Goal: Transaction & Acquisition: Book appointment/travel/reservation

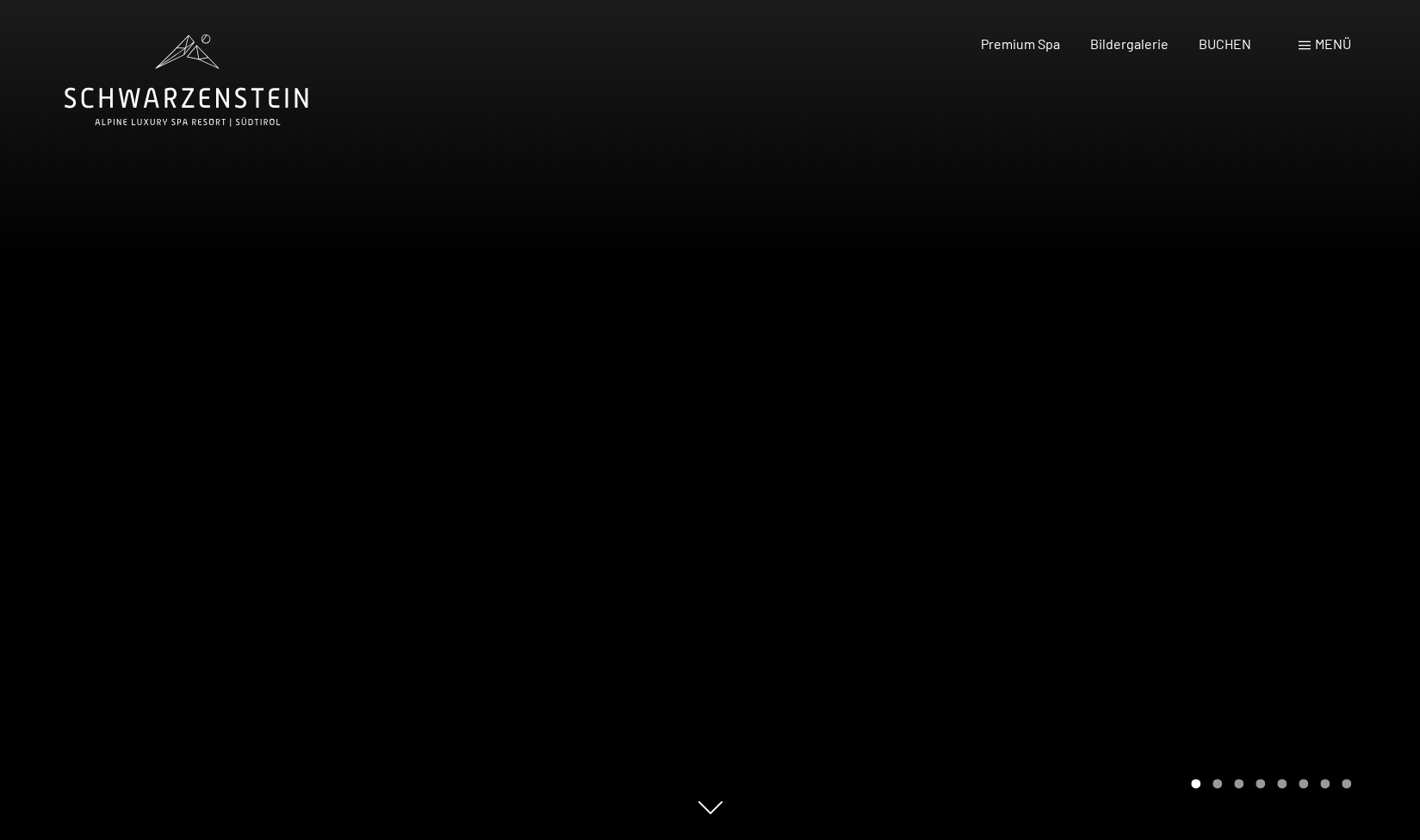
click at [1323, 42] on span "Menü" at bounding box center [1333, 43] width 36 height 16
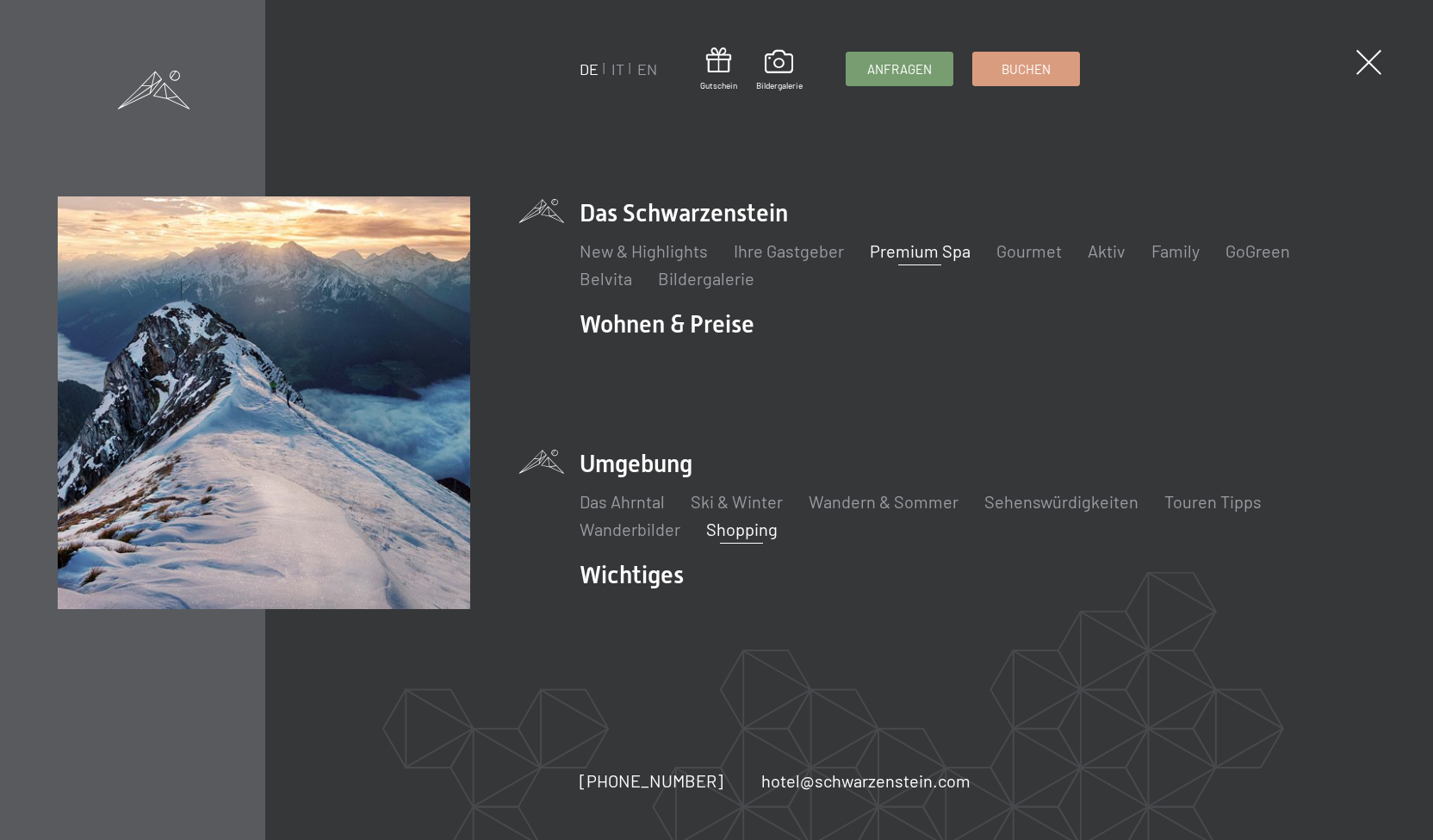
click at [729, 518] on link "Shopping" at bounding box center [741, 528] width 71 height 21
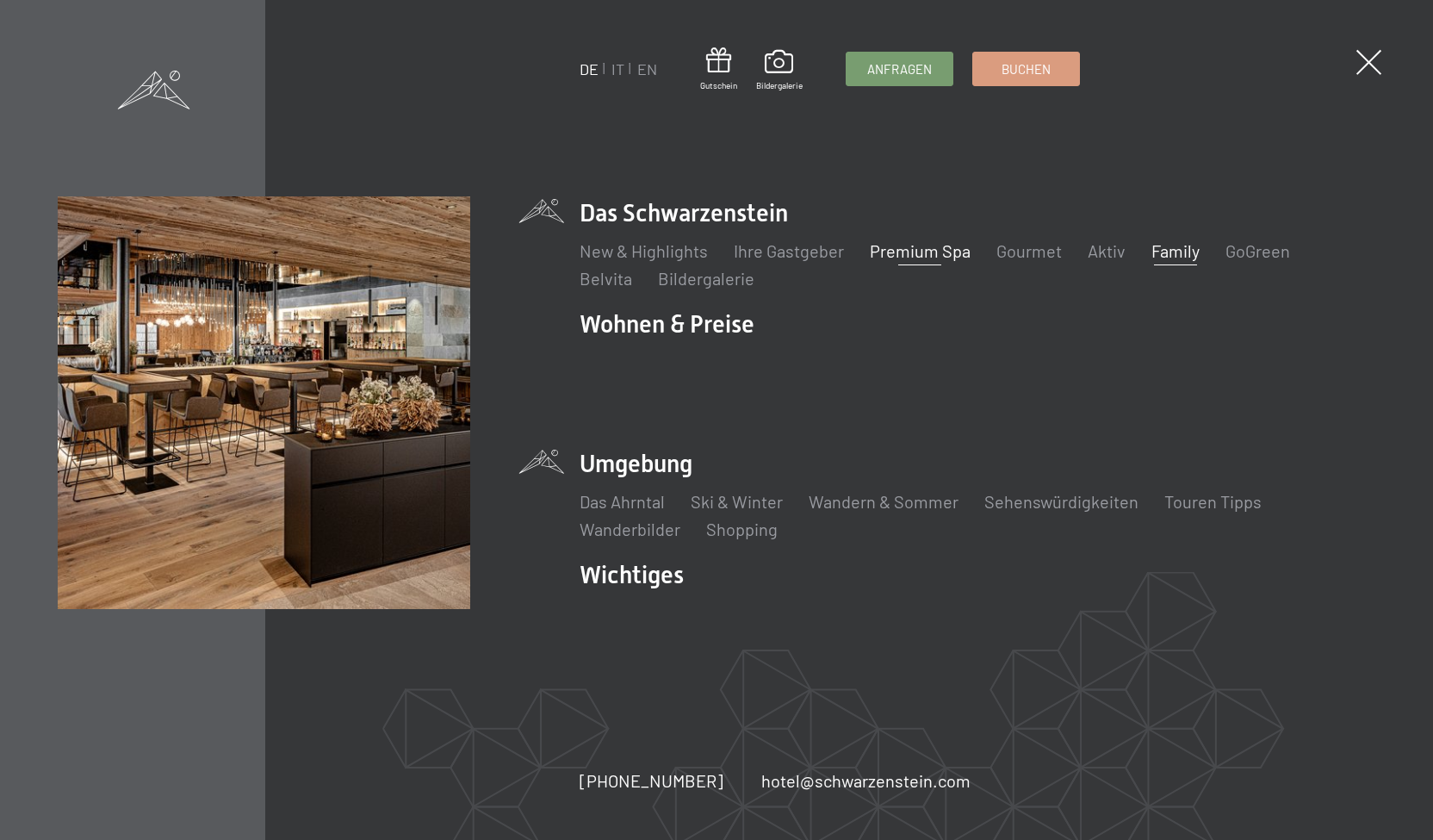
click at [1182, 261] on link "Family" at bounding box center [1175, 250] width 48 height 21
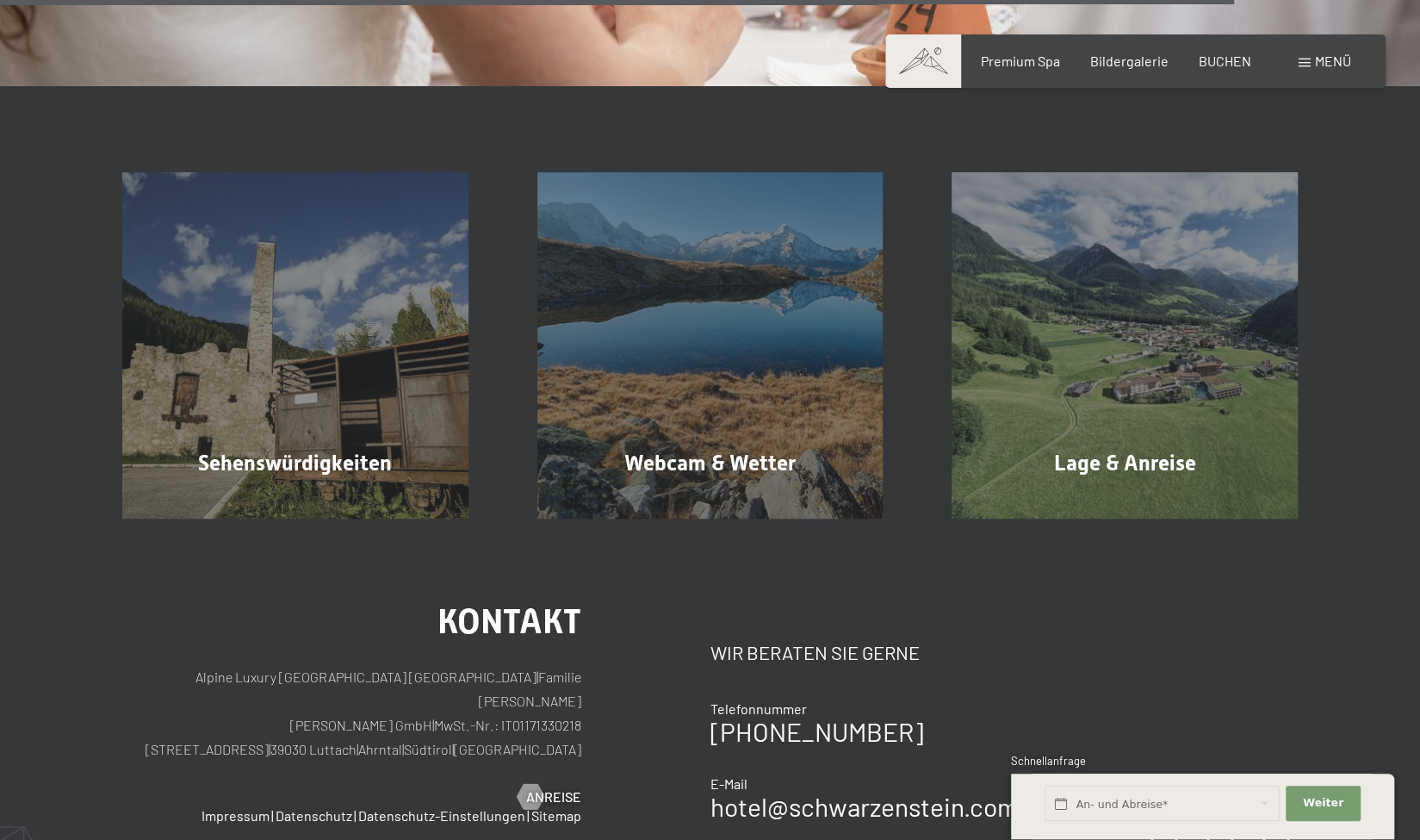
scroll to position [3003, 0]
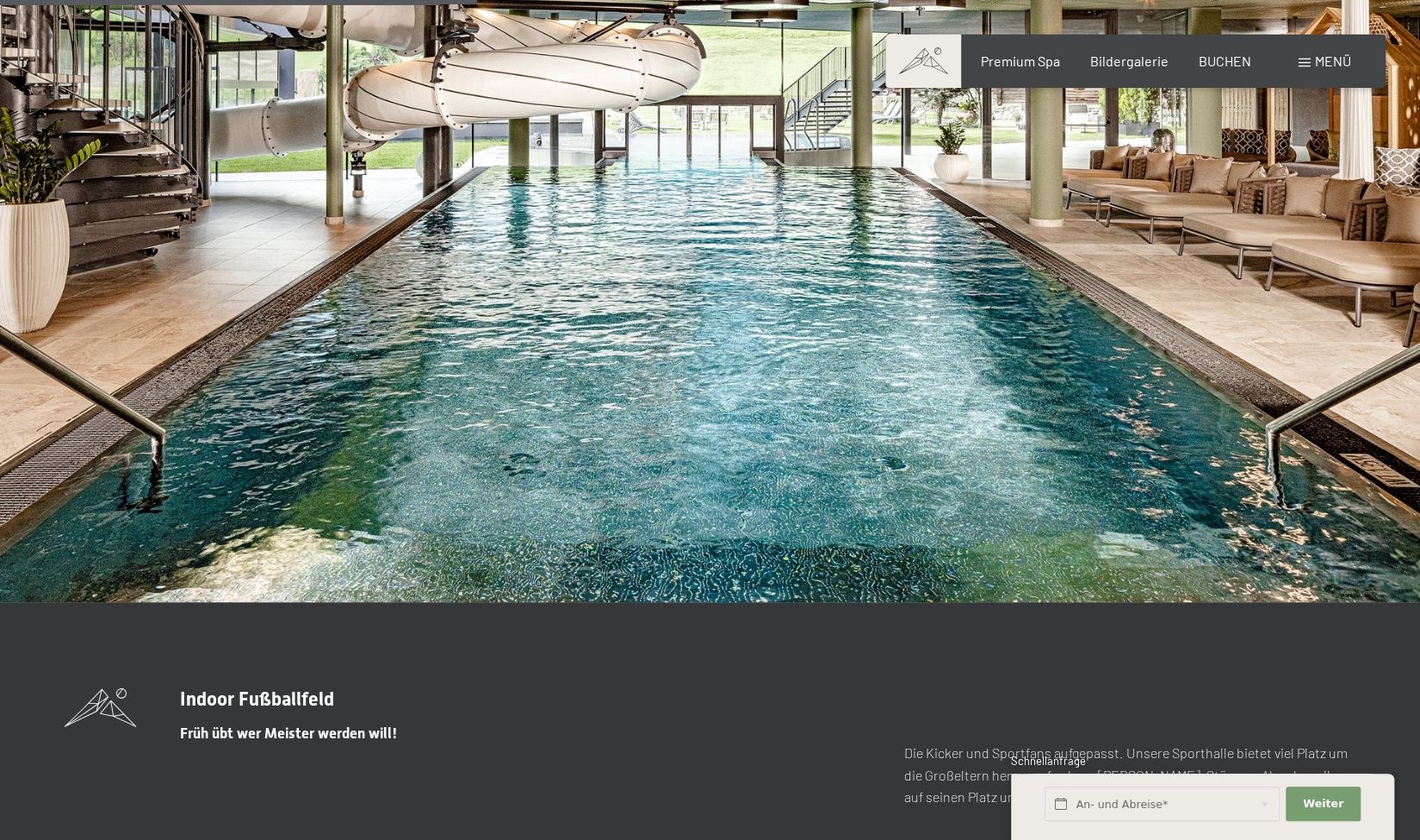
scroll to position [4281, 0]
click at [1215, 56] on span "BUCHEN" at bounding box center [1225, 58] width 53 height 16
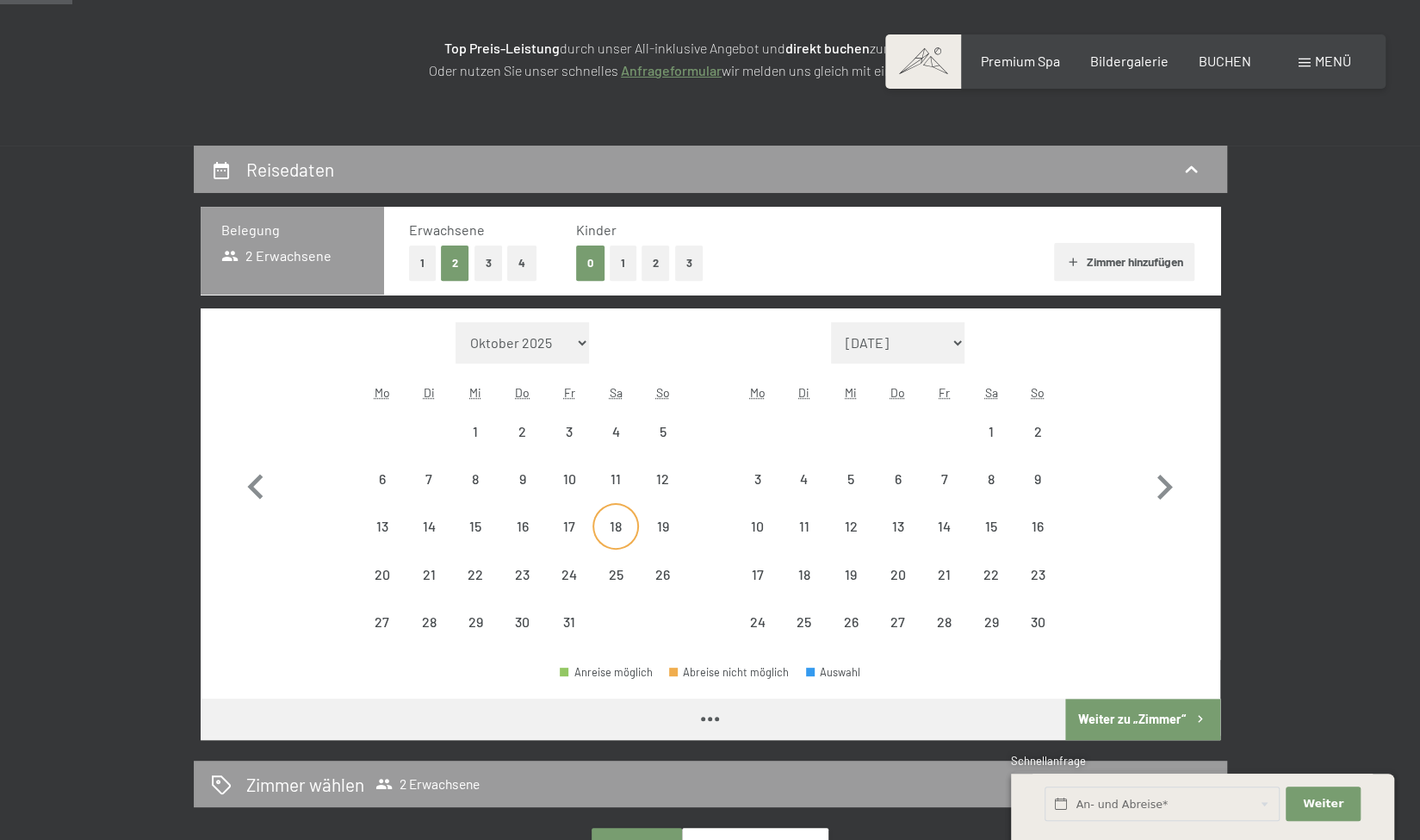
scroll to position [270, 0]
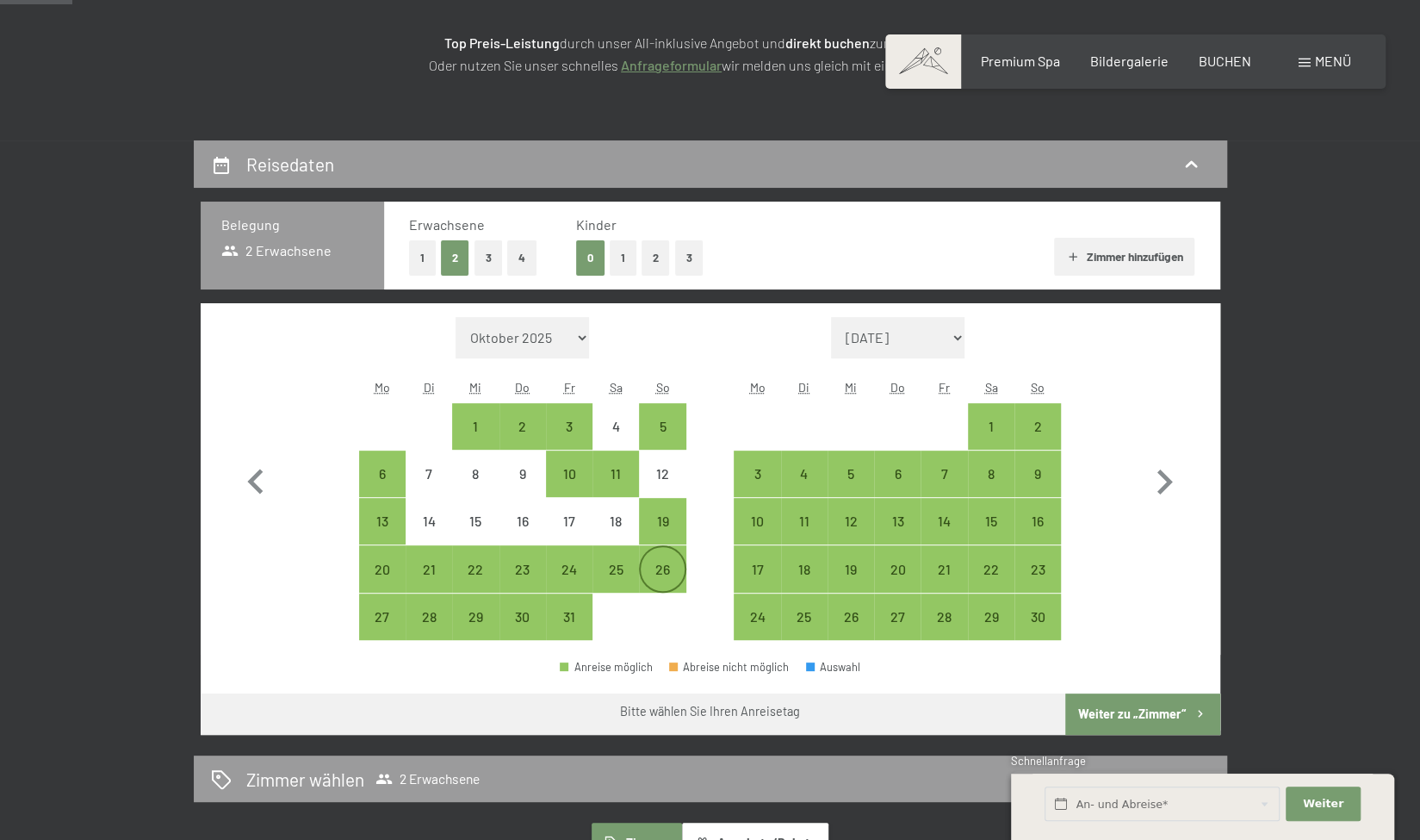
click at [672, 573] on div "26" at bounding box center [662, 583] width 43 height 43
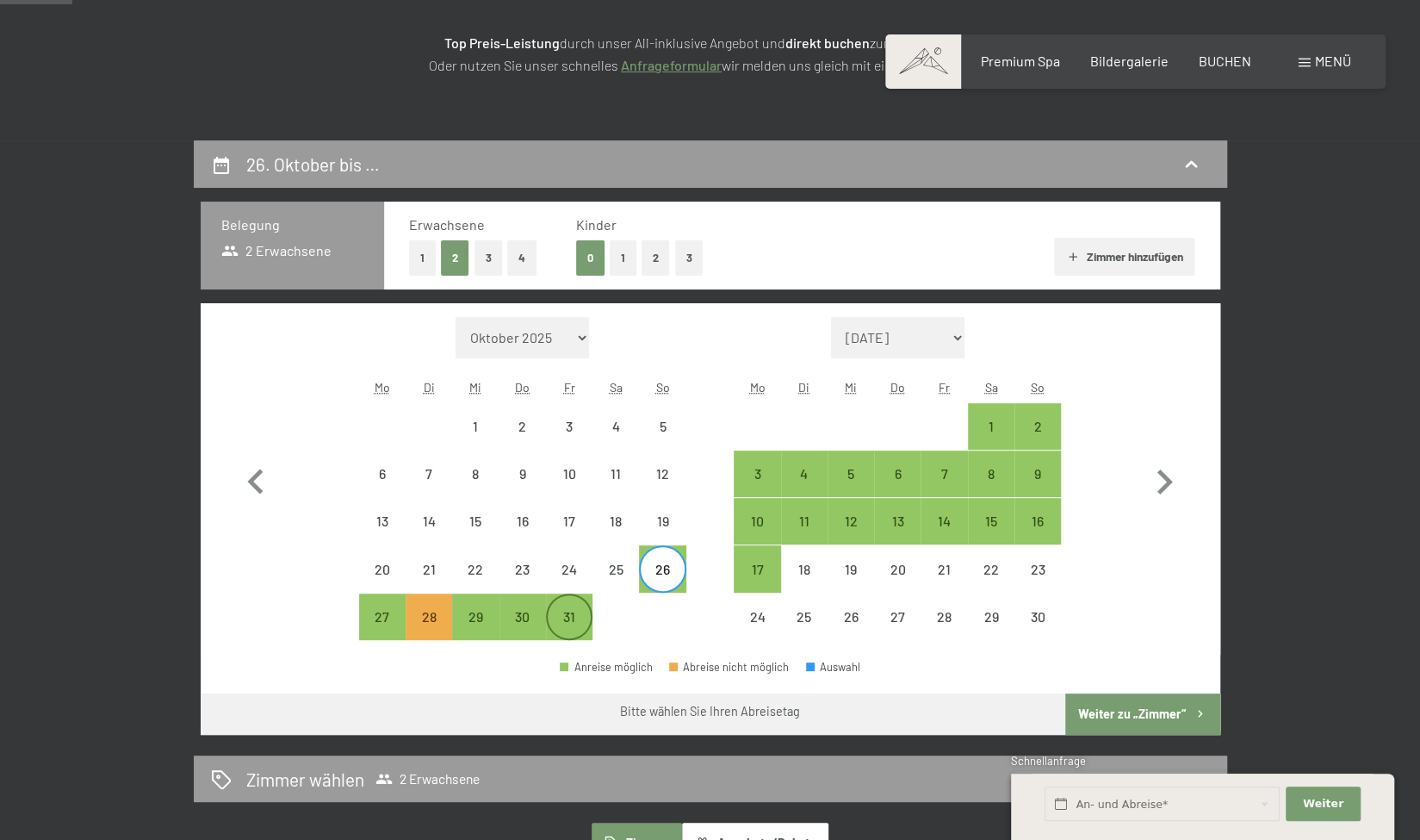
click at [581, 621] on div "31" at bounding box center [569, 631] width 43 height 43
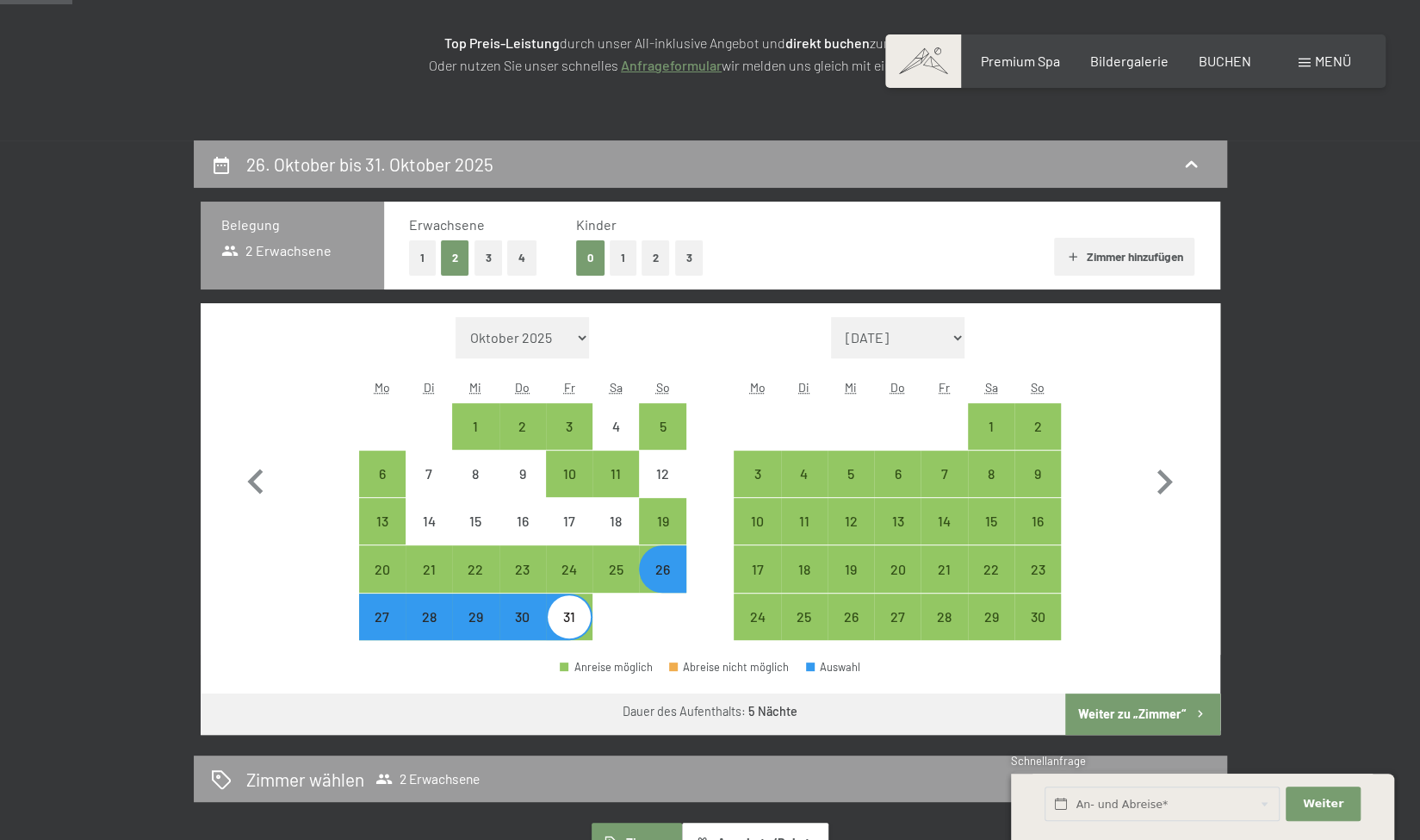
click at [654, 259] on button "2" at bounding box center [655, 257] width 28 height 35
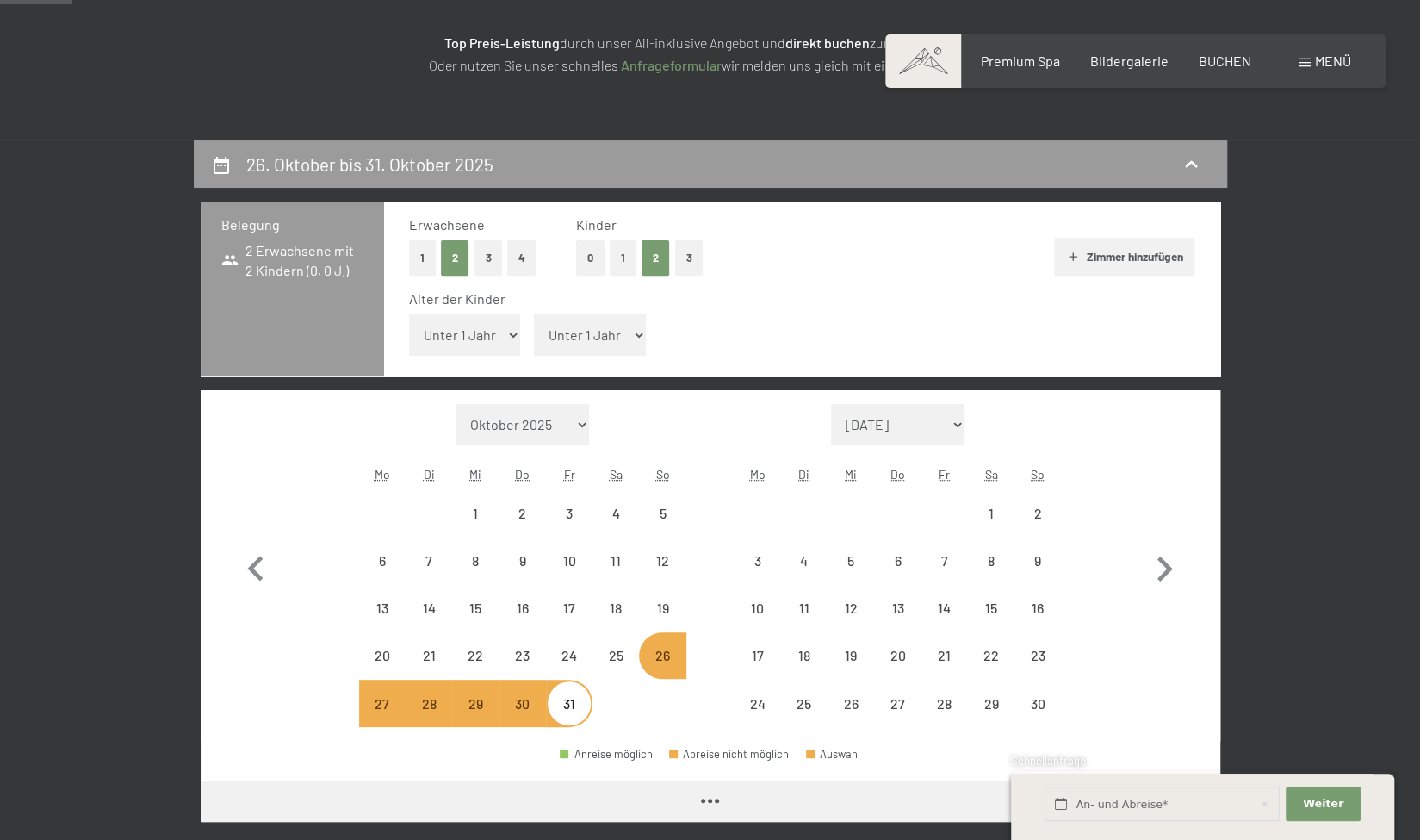
click at [607, 333] on select "Unter 1 Jahr 1 Jahr 2 Jahre 3 Jahre 4 Jahre 5 Jahre 6 Jahre 7 Jahre 8 Jahre 9 J…" at bounding box center [590, 334] width 112 height 41
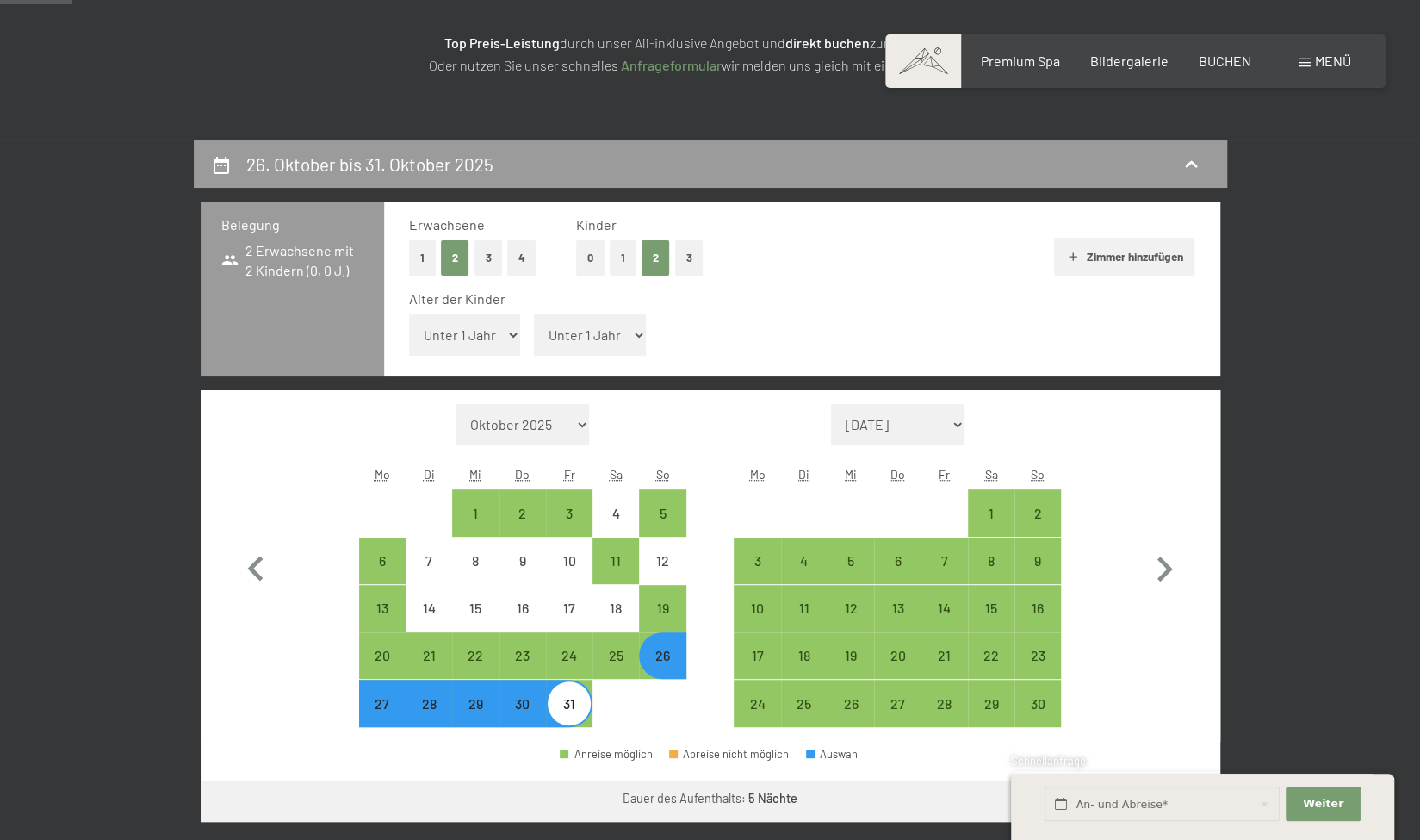
select select "8"
click at [534, 314] on select "Unter 1 Jahr 1 Jahr 2 Jahre 3 Jahre 4 Jahre 5 Jahre 6 Jahre 7 Jahre 8 Jahre 9 J…" at bounding box center [590, 334] width 112 height 41
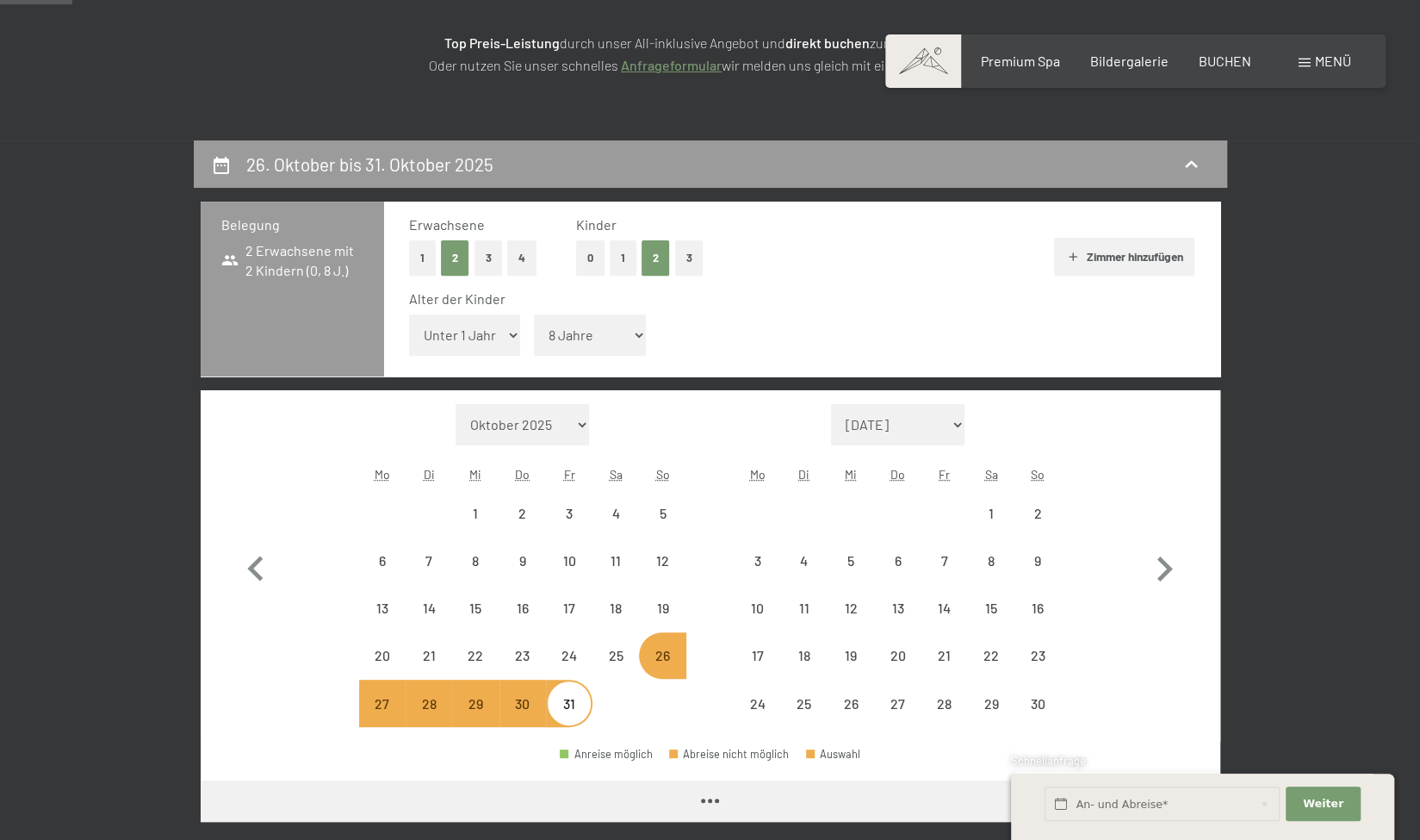
click at [462, 344] on select "Unter 1 Jahr 1 Jahr 2 Jahre 3 Jahre 4 Jahre 5 Jahre 6 Jahre 7 Jahre 8 Jahre 9 J…" at bounding box center [465, 334] width 112 height 41
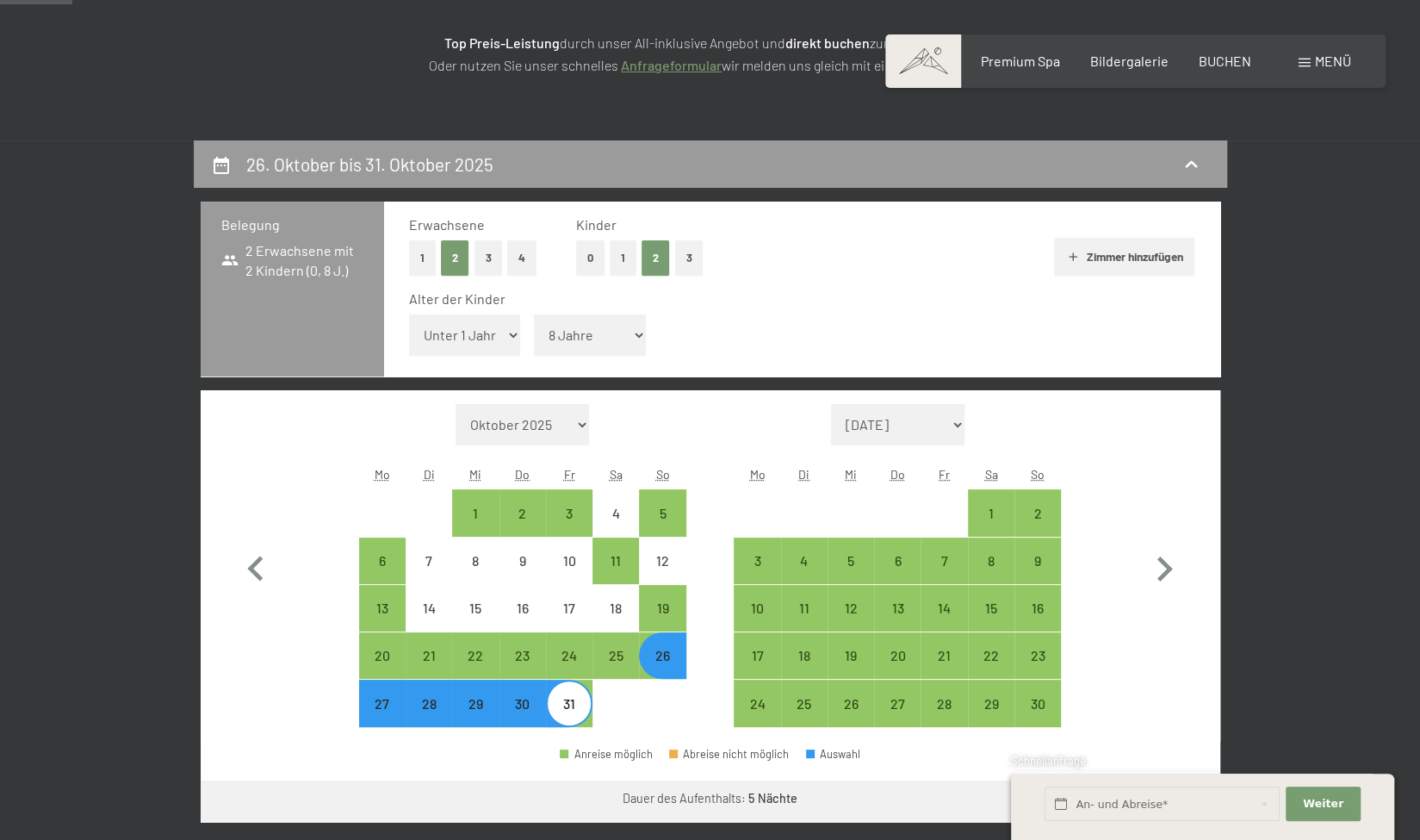
select select "10"
click at [409, 314] on select "Unter 1 Jahr 1 Jahr 2 Jahre 3 Jahre 4 Jahre 5 Jahre 6 Jahre 7 Jahre 8 Jahre 9 J…" at bounding box center [465, 334] width 112 height 41
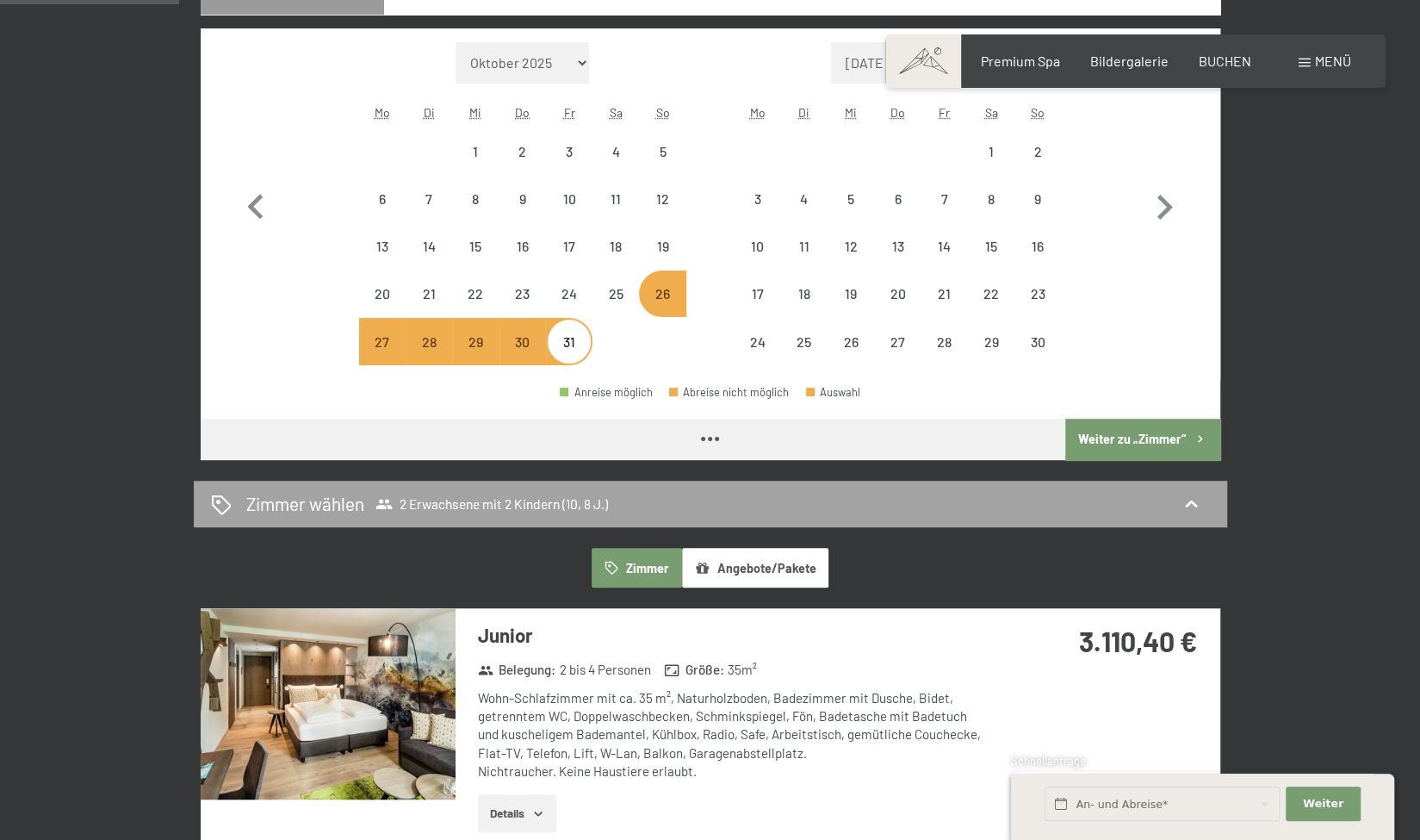
scroll to position [634, 0]
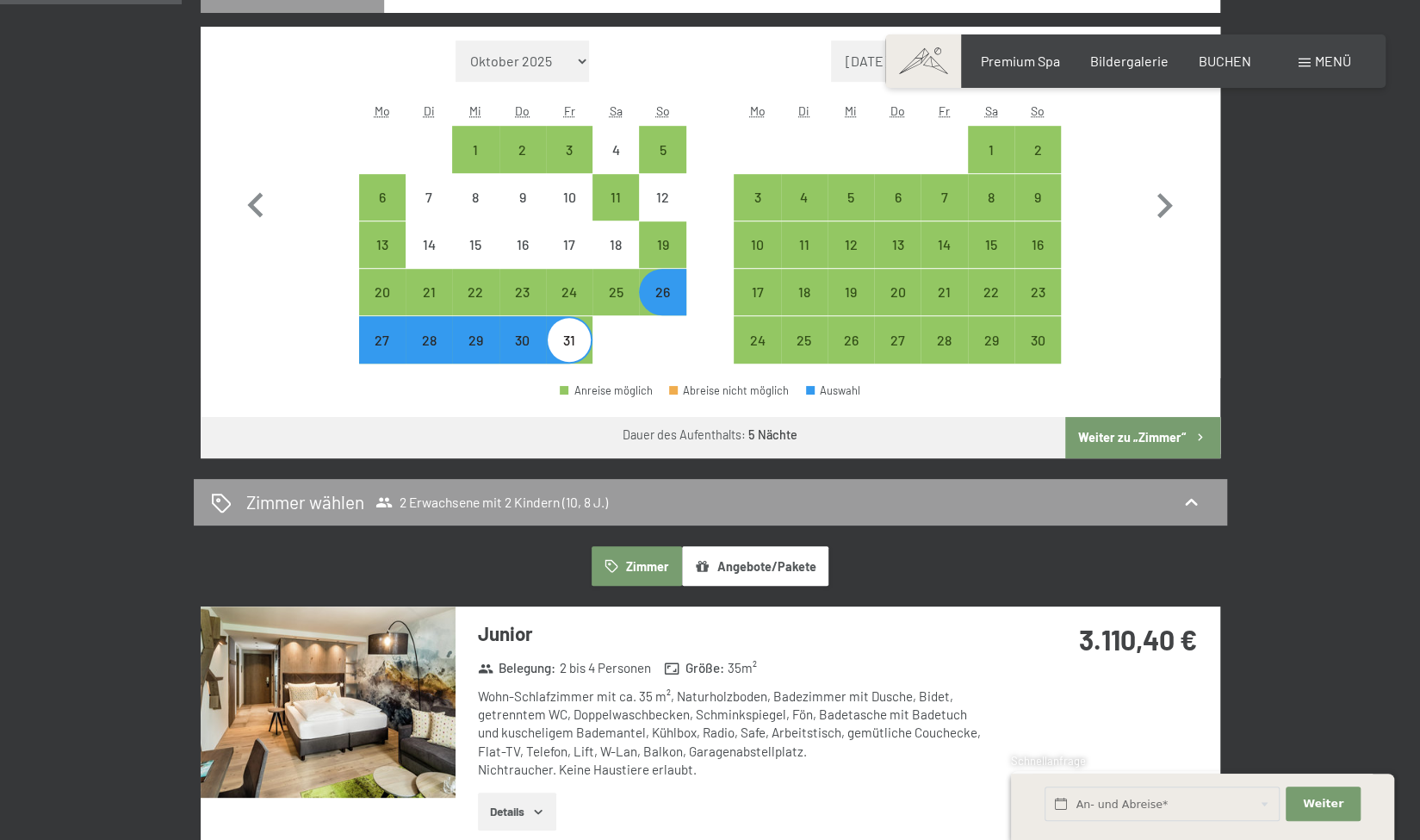
click at [1159, 432] on button "Weiter zu „Zimmer“" at bounding box center [1142, 437] width 154 height 41
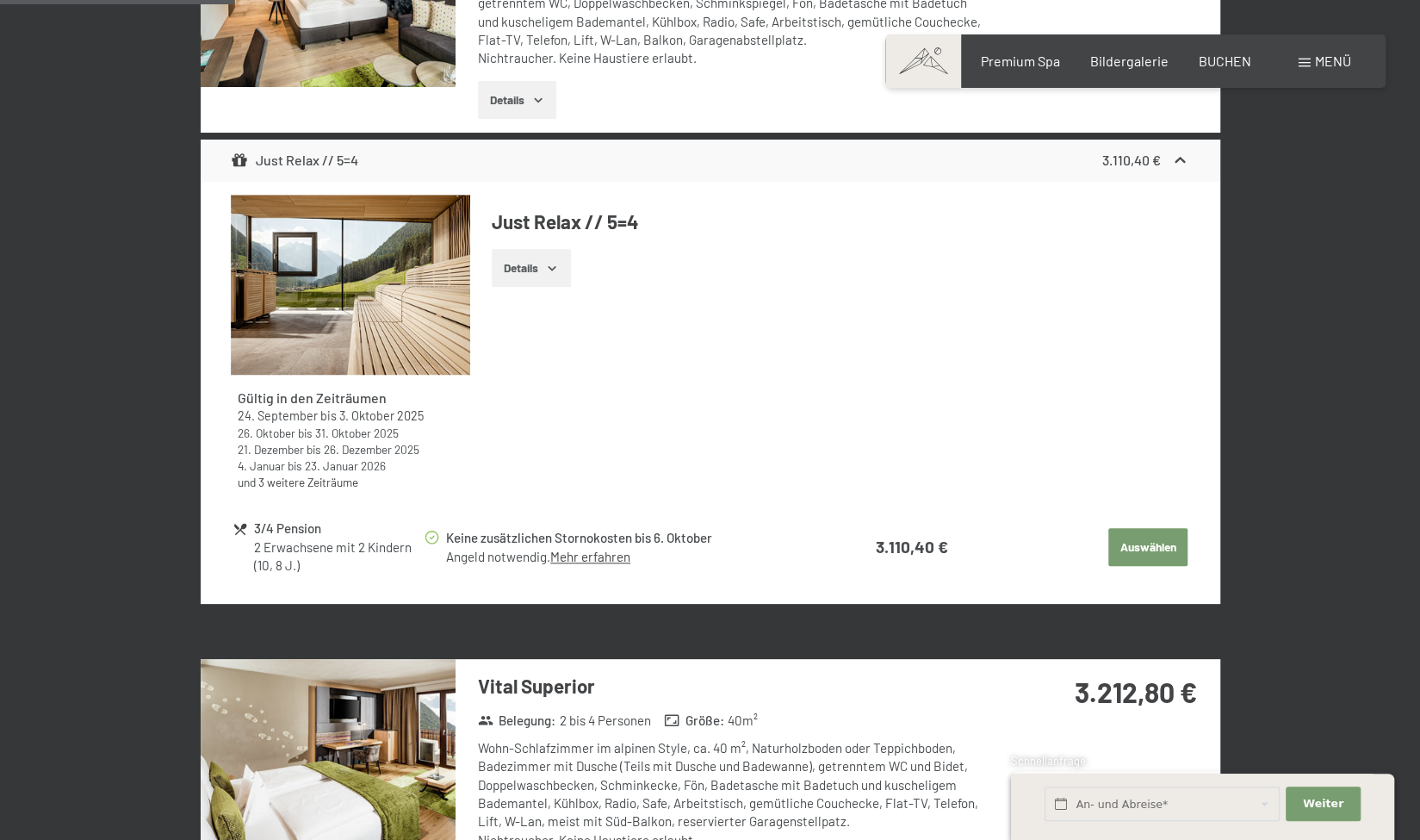
scroll to position [712, 0]
click at [546, 266] on icon "button" at bounding box center [552, 267] width 14 height 14
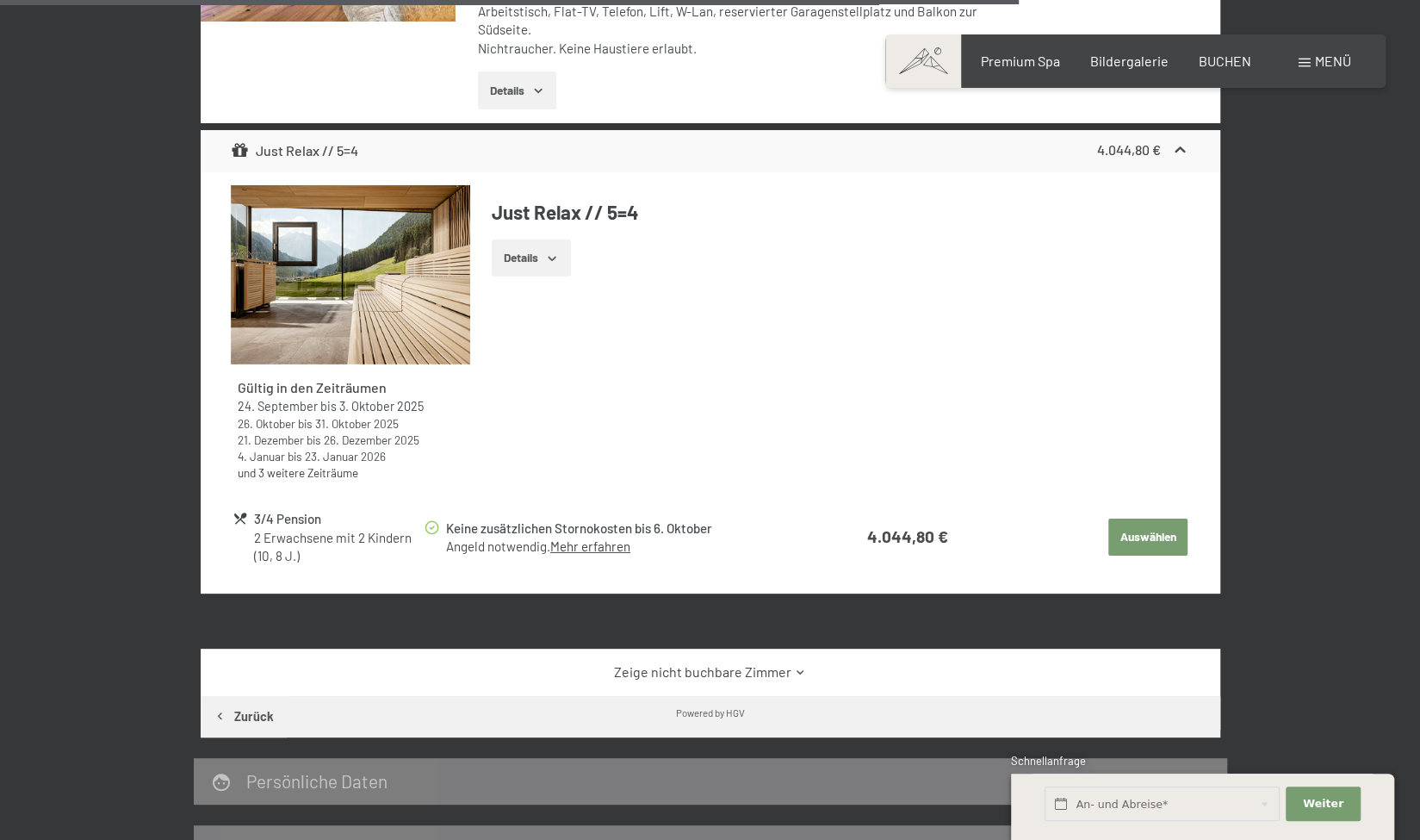
scroll to position [3324, 0]
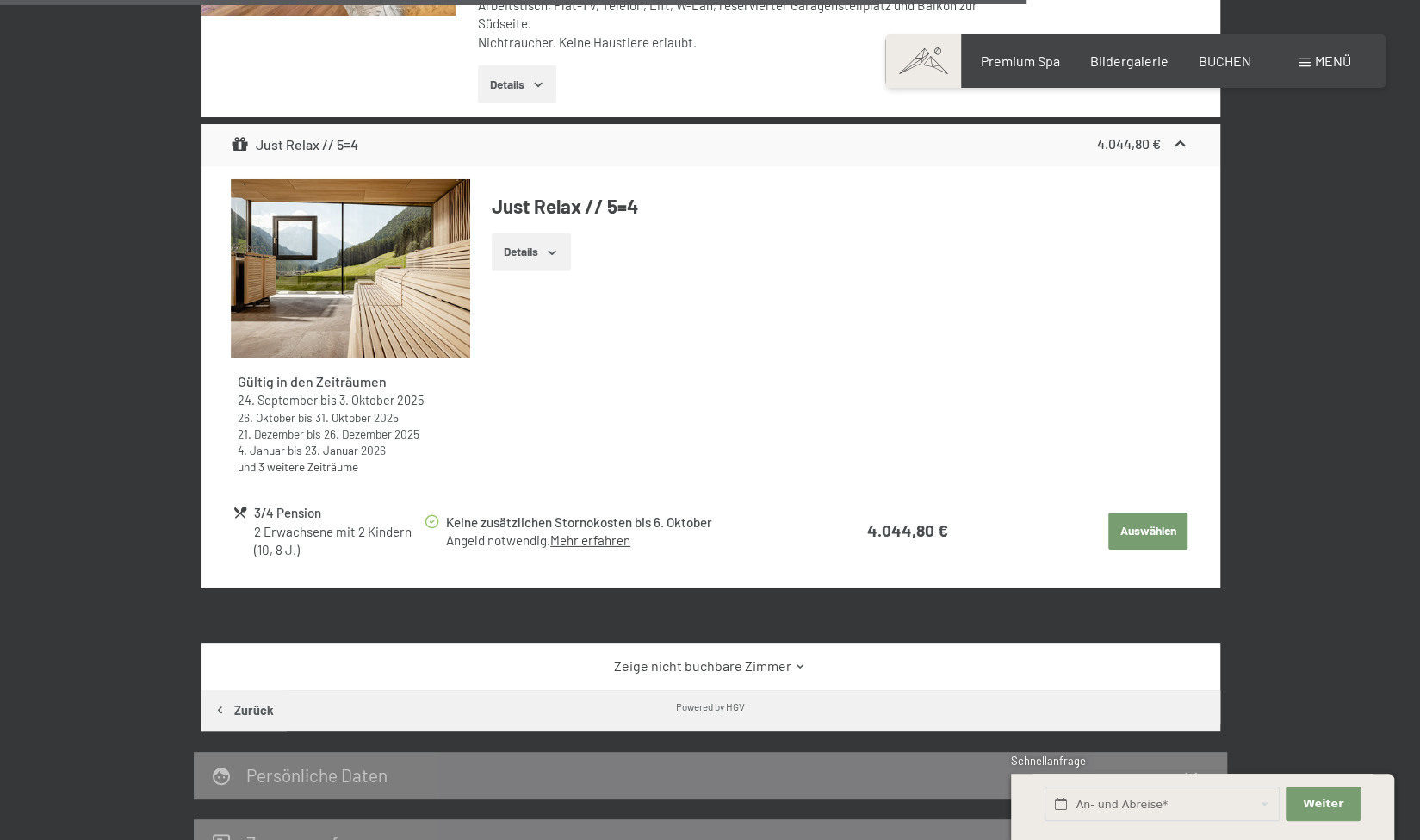
click at [737, 657] on div "Zeige nicht buchbare Zimmer" at bounding box center [710, 665] width 1019 height 46
click at [796, 656] on link "Zeige nicht buchbare Zimmer" at bounding box center [710, 665] width 958 height 19
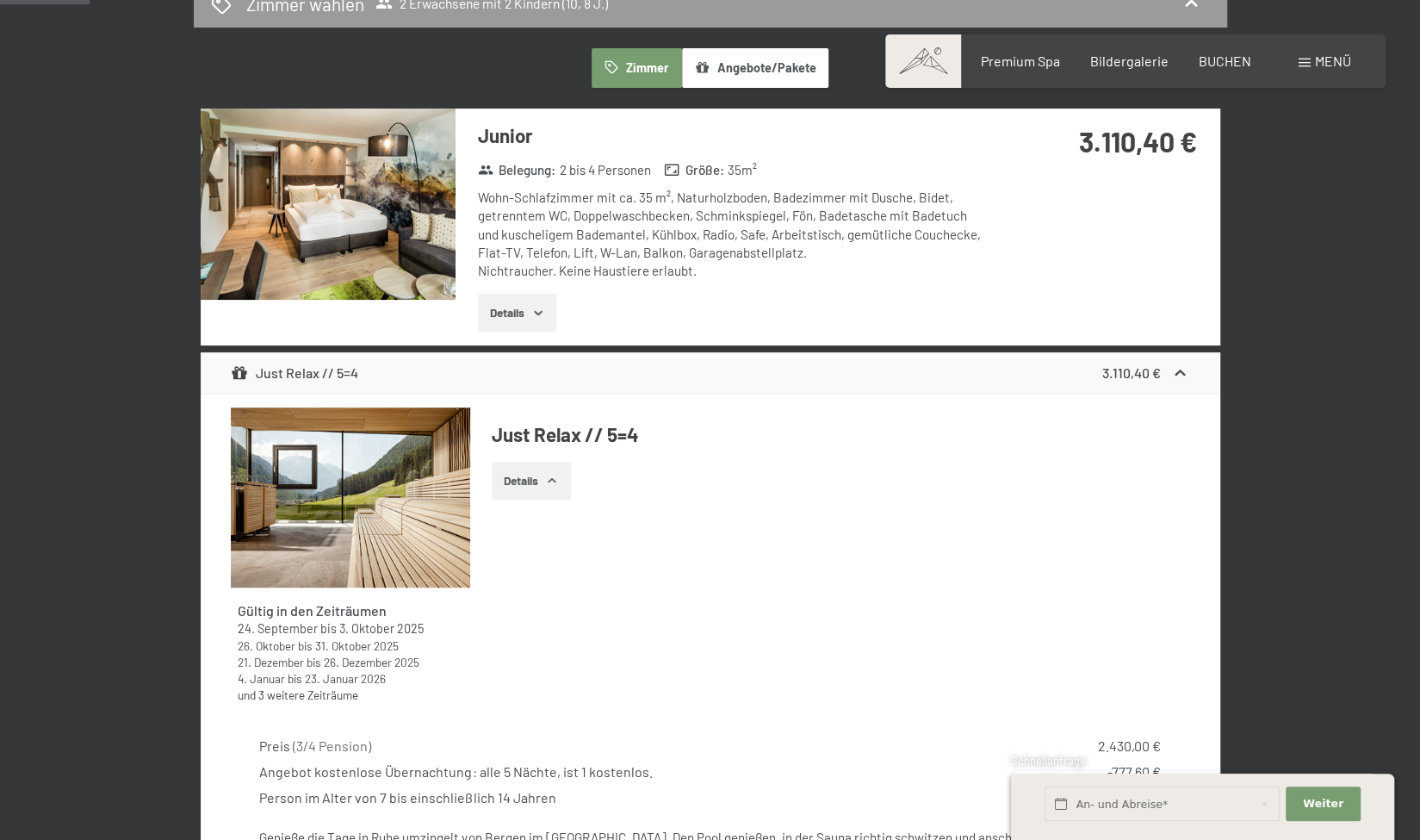
scroll to position [507, 0]
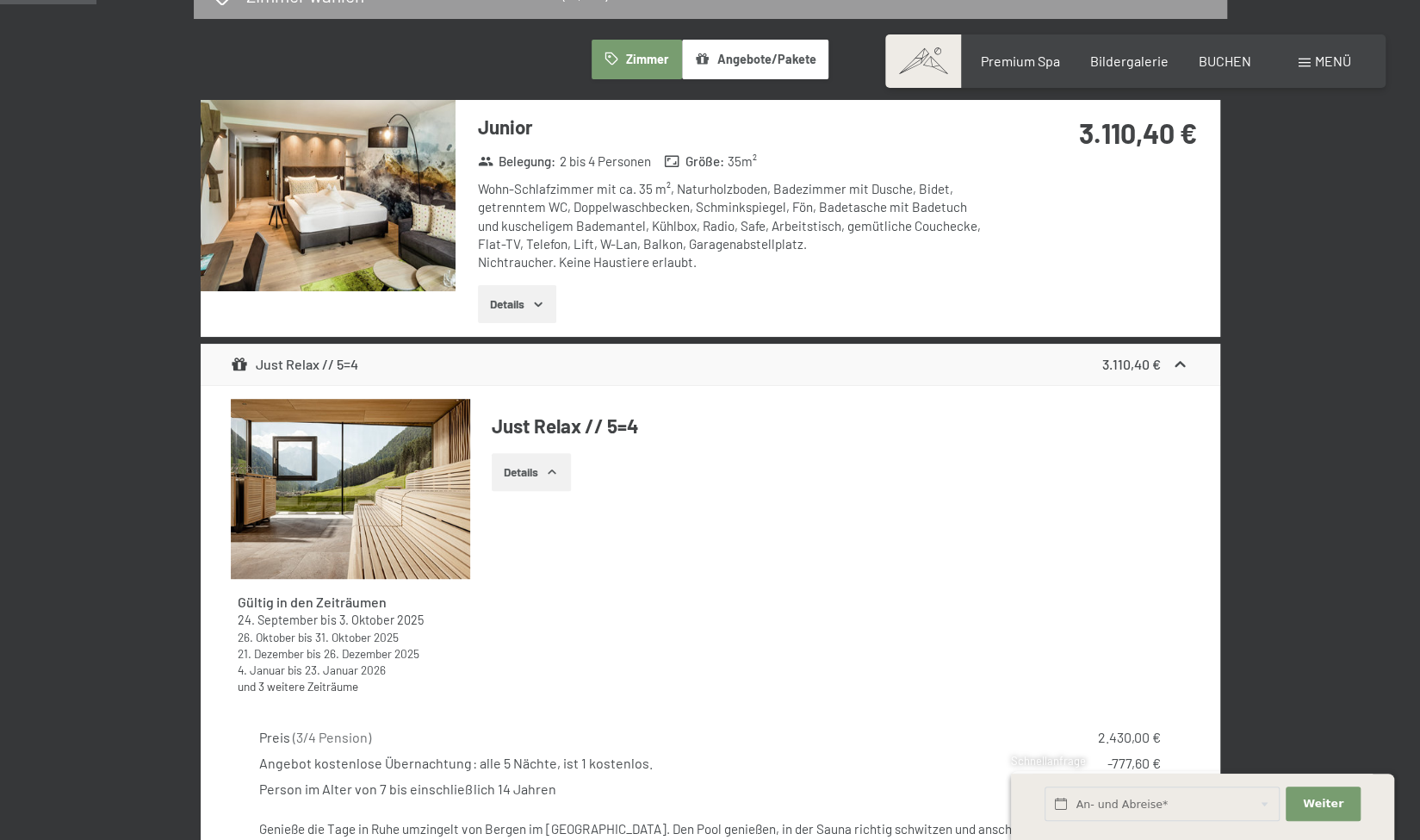
click at [547, 294] on button "Details" at bounding box center [517, 304] width 78 height 38
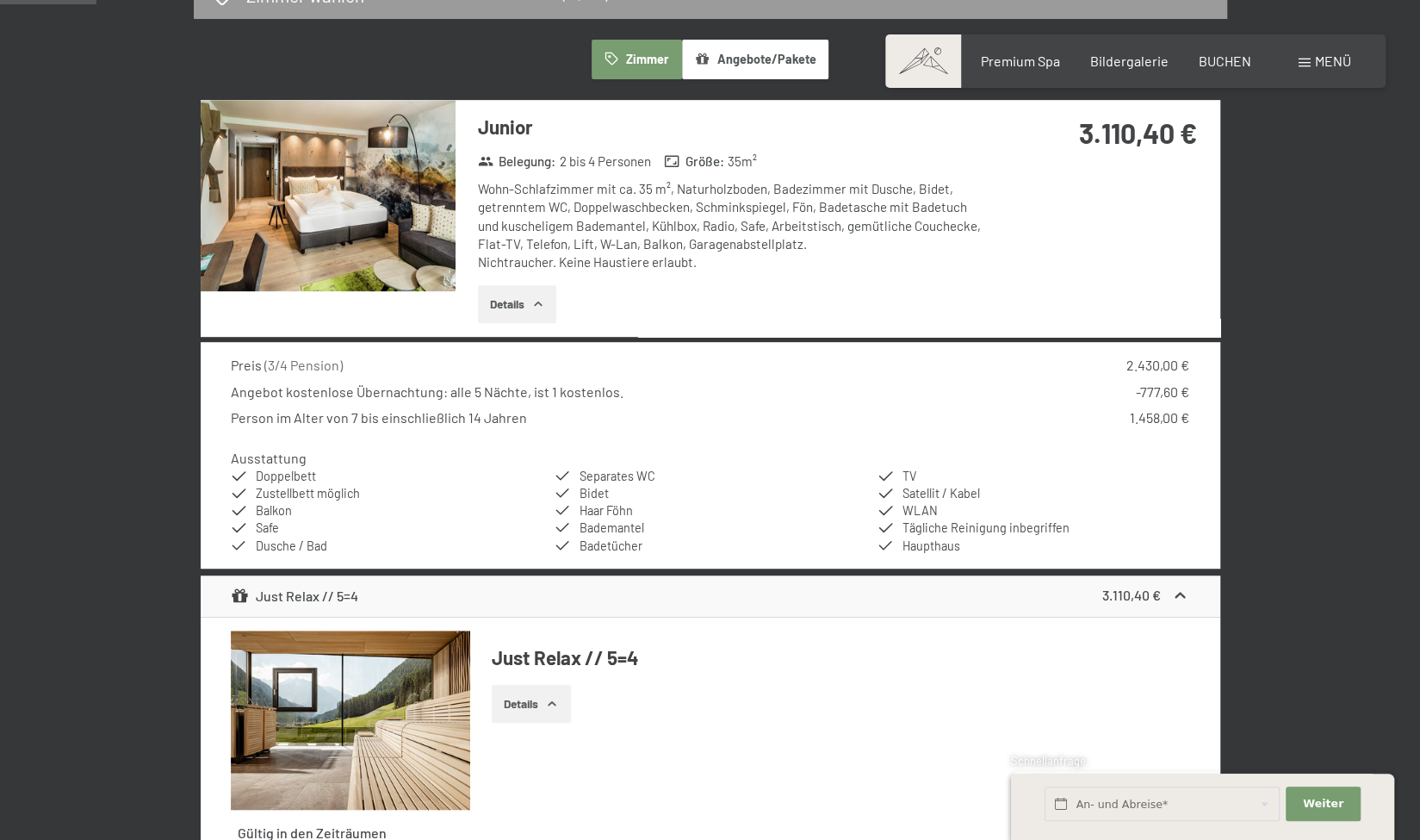
click at [377, 221] on img at bounding box center [328, 195] width 255 height 191
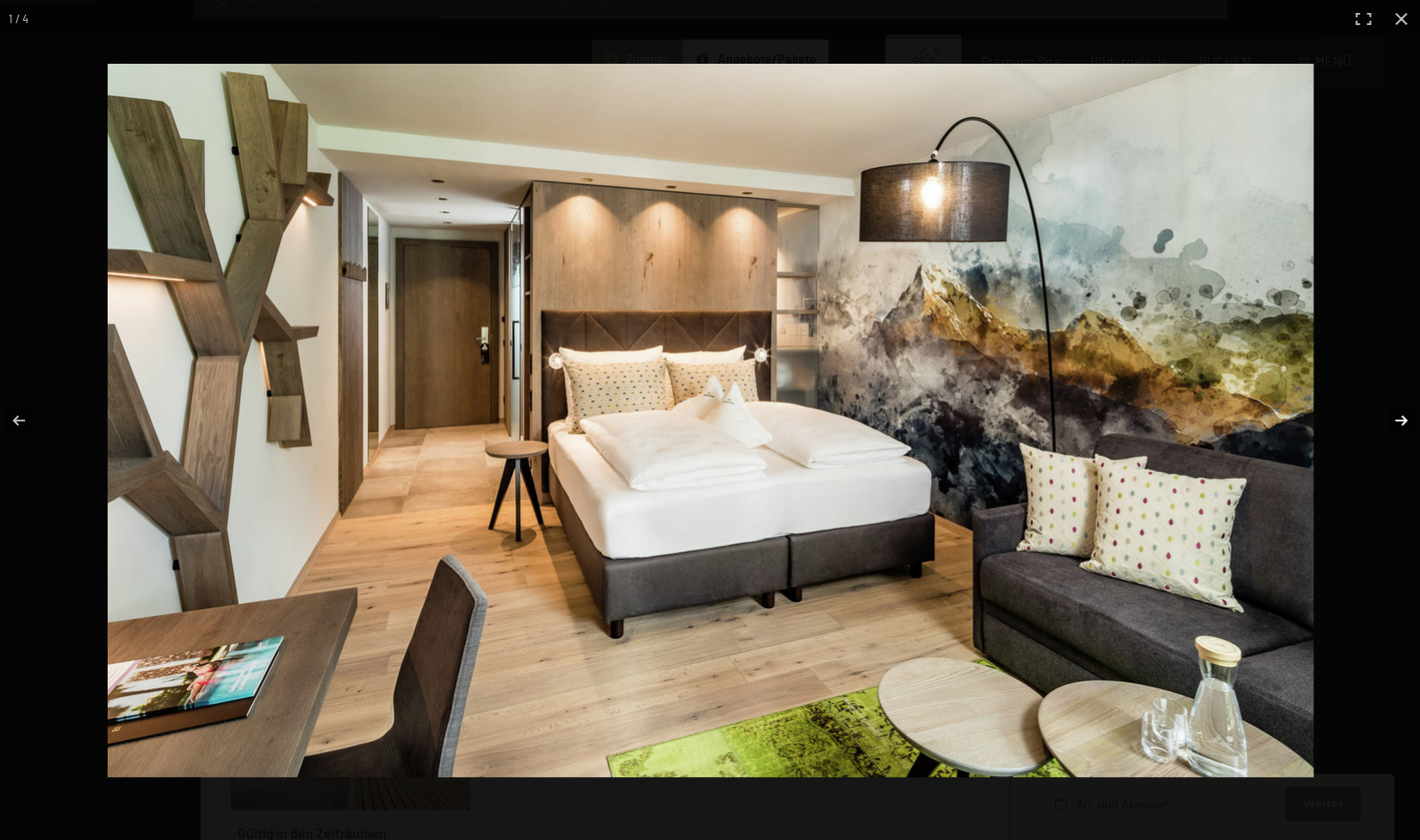
click at [1391, 421] on button "button" at bounding box center [1390, 420] width 60 height 86
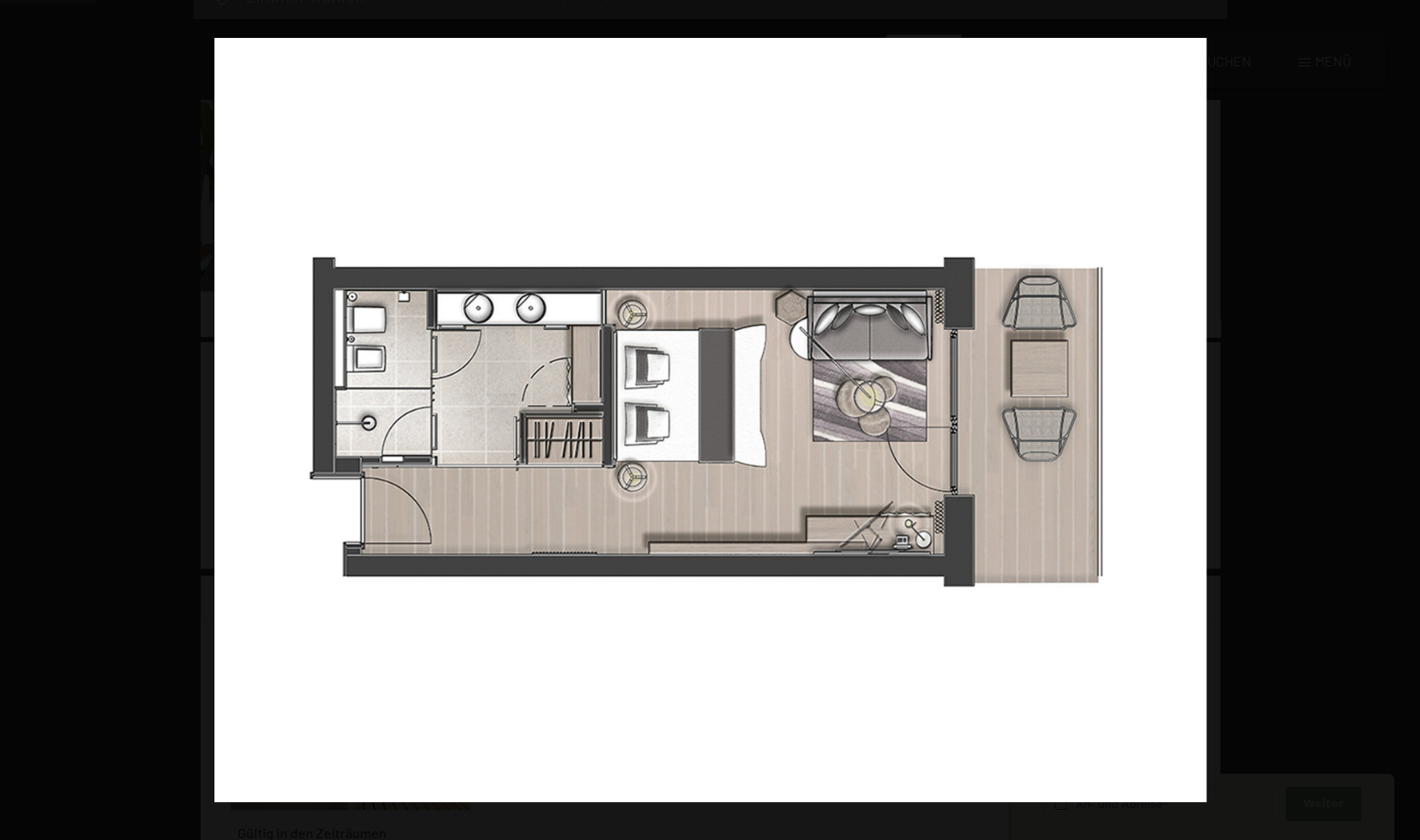
click at [1391, 421] on button "button" at bounding box center [1390, 420] width 60 height 86
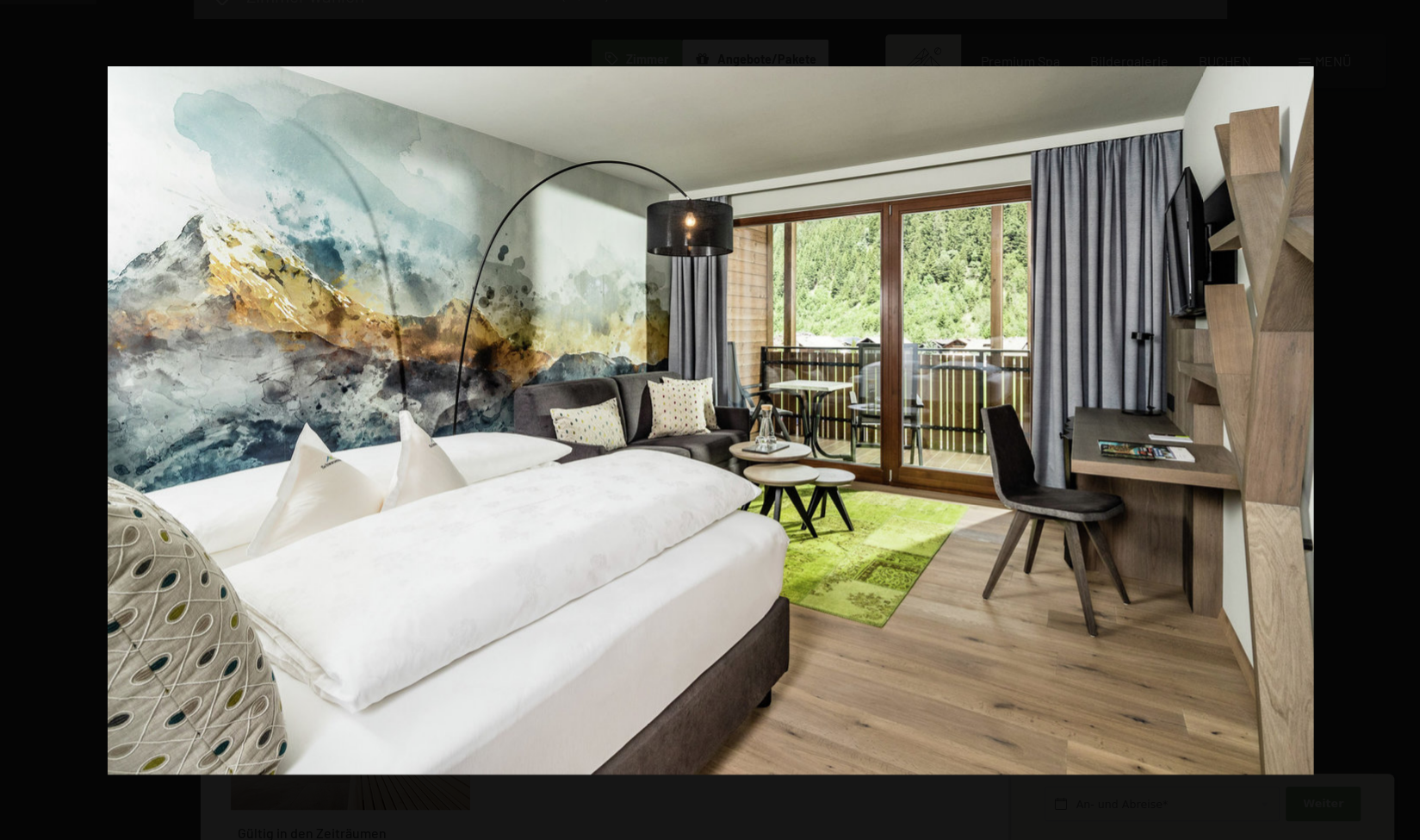
click at [1391, 421] on button "button" at bounding box center [1390, 420] width 60 height 86
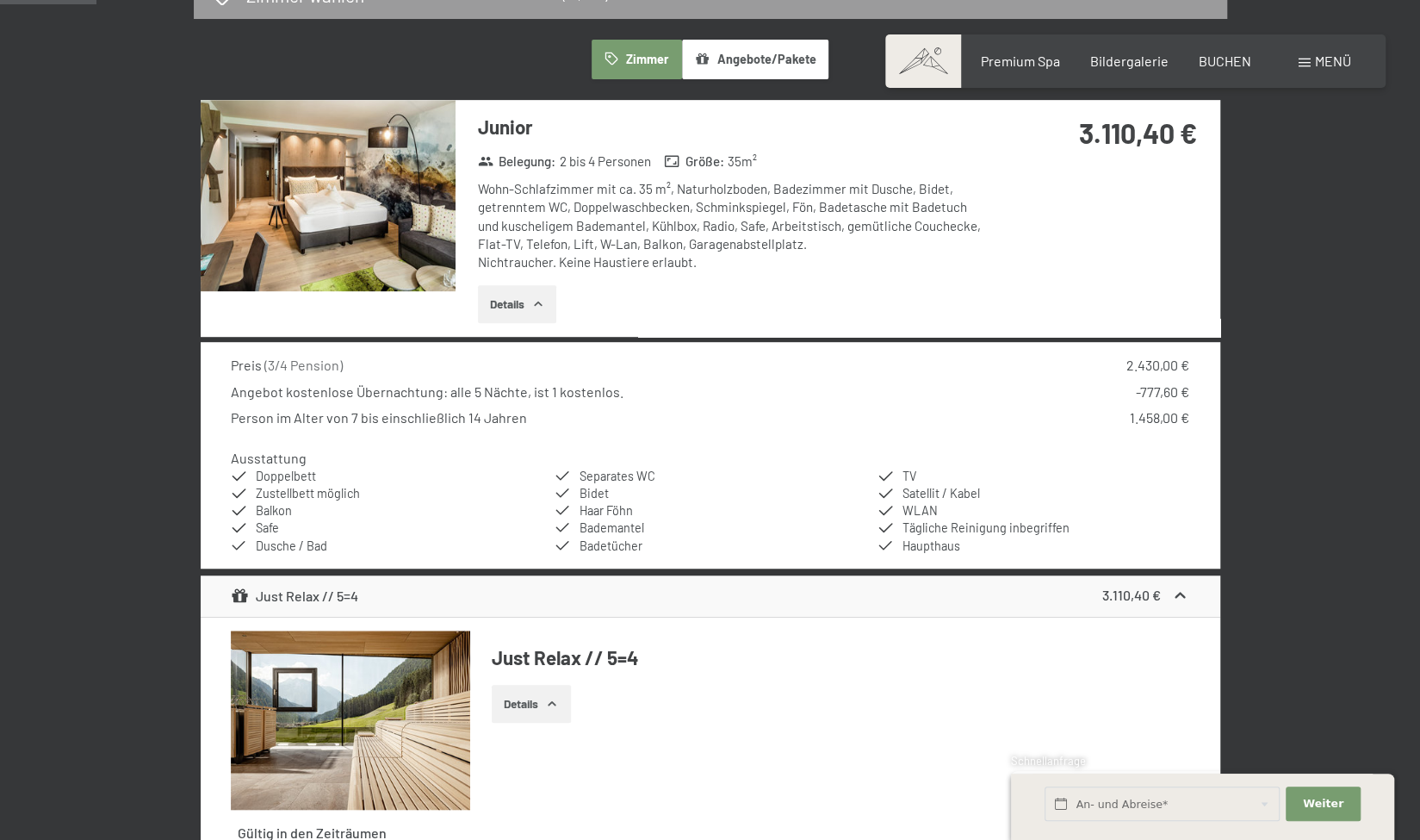
click at [0, 0] on button "button" at bounding box center [0, 0] width 0 height 0
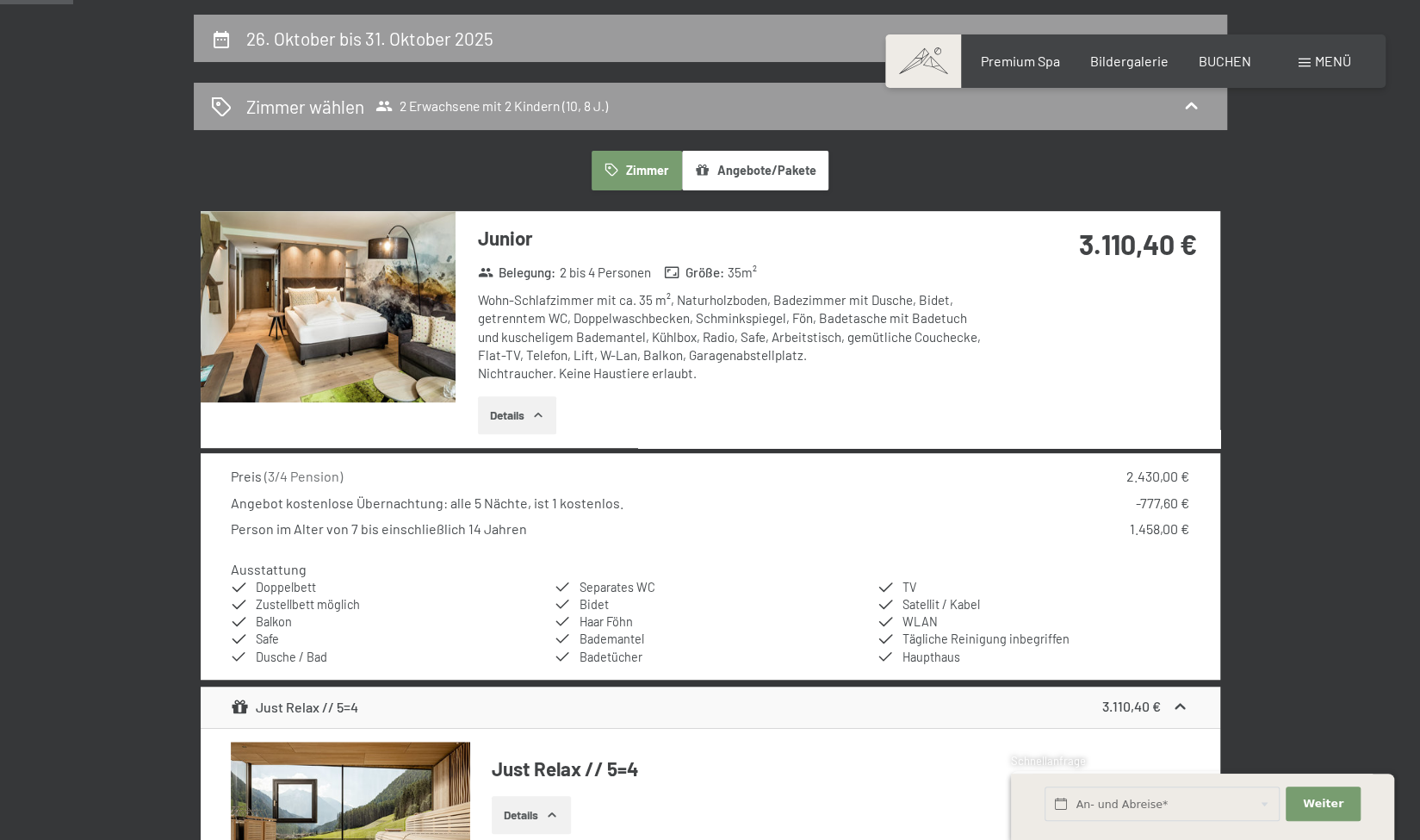
scroll to position [394, 0]
